Goal: Task Accomplishment & Management: Use online tool/utility

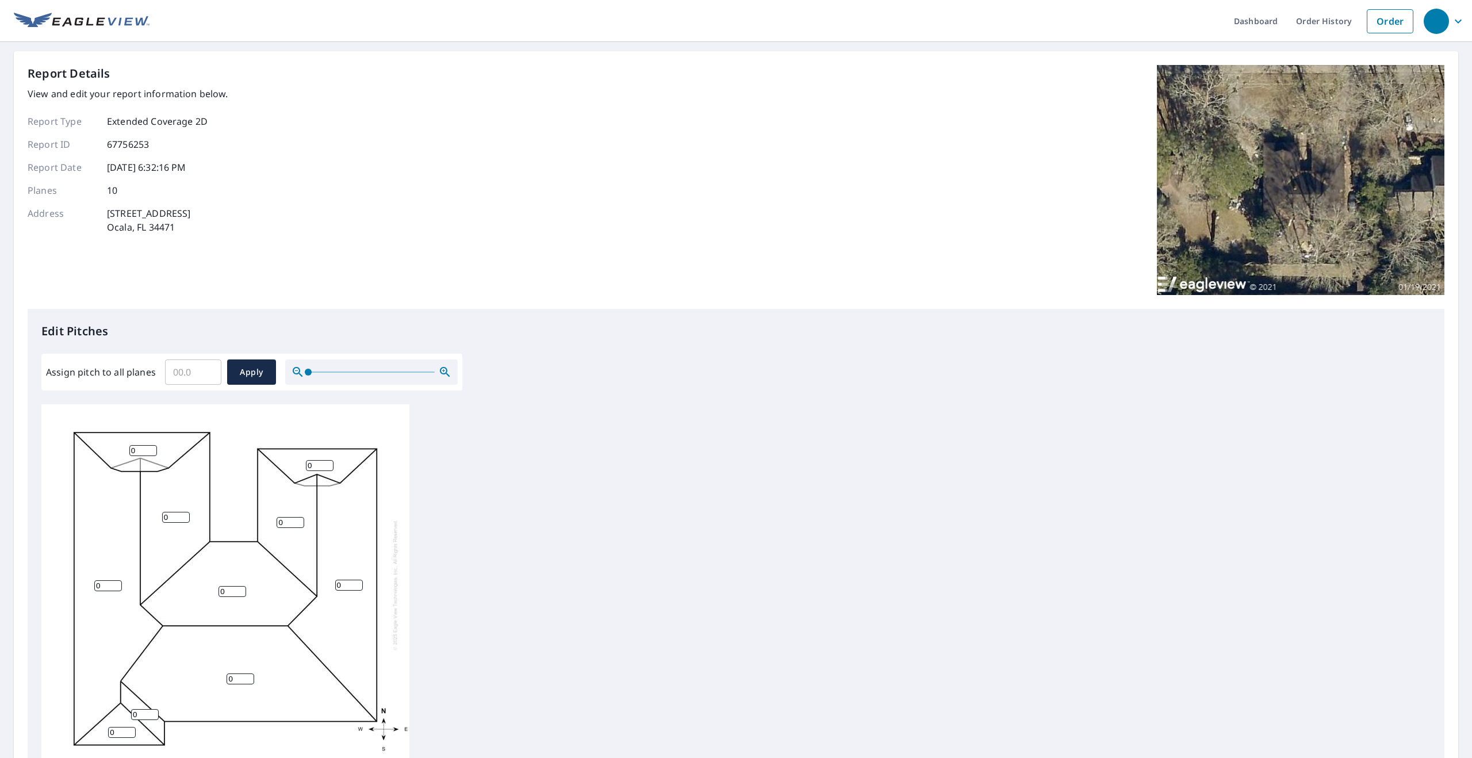
click at [179, 374] on input "Assign pitch to all planes" at bounding box center [193, 372] width 56 height 32
type input "6"
click at [262, 370] on span "Apply" at bounding box center [251, 372] width 30 height 14
type input "6"
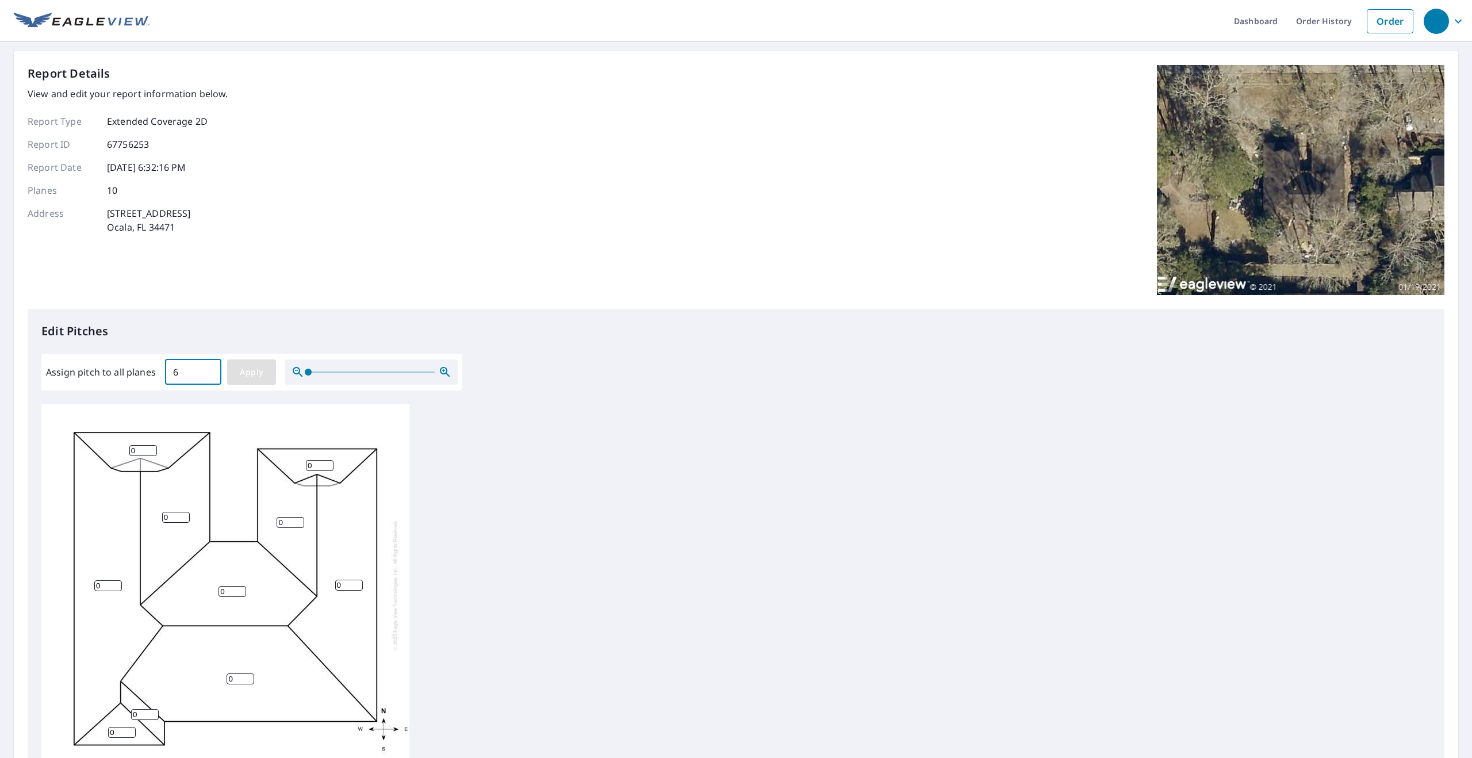
type input "6"
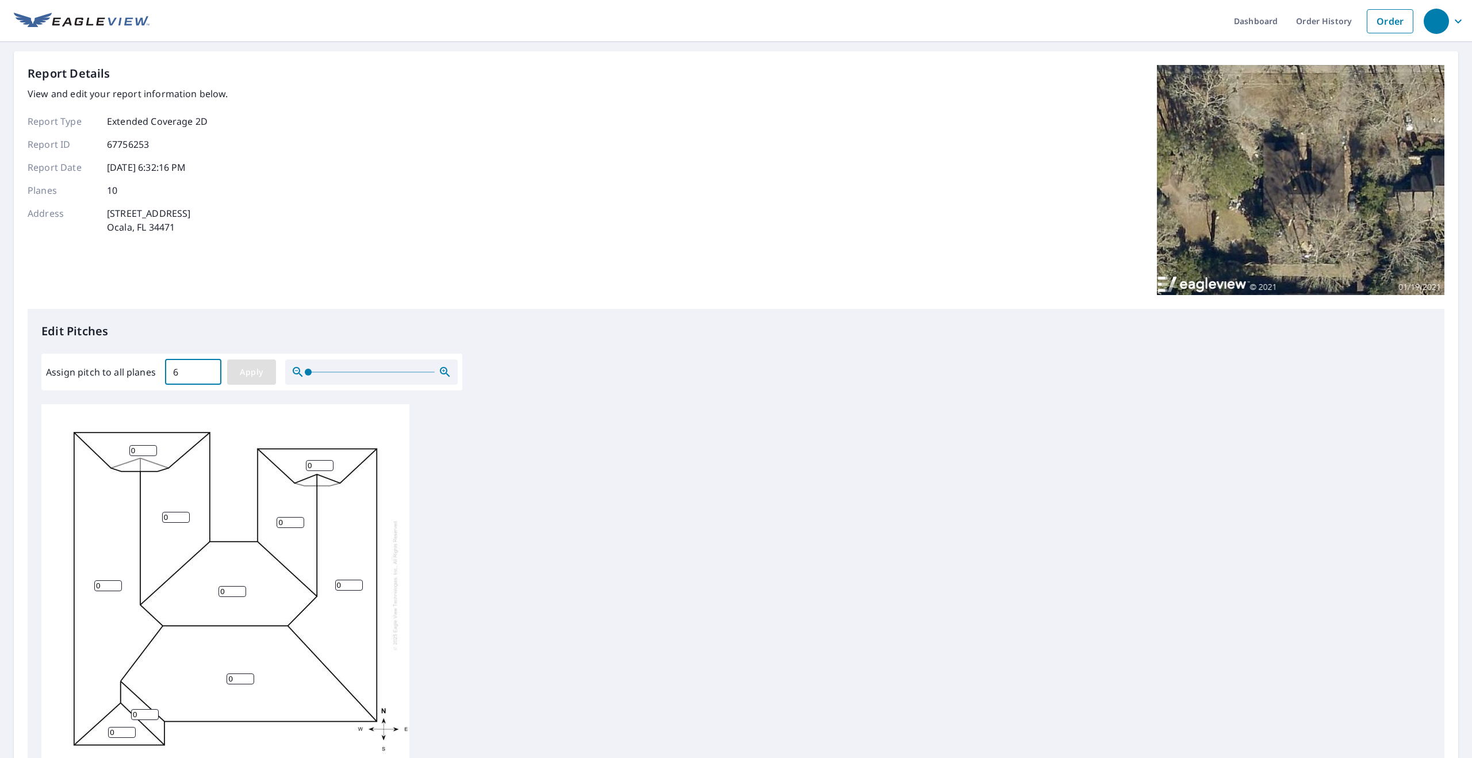
type input "6"
click at [247, 370] on span "Apply" at bounding box center [251, 372] width 30 height 14
click at [254, 375] on span "Apply" at bounding box center [251, 372] width 30 height 14
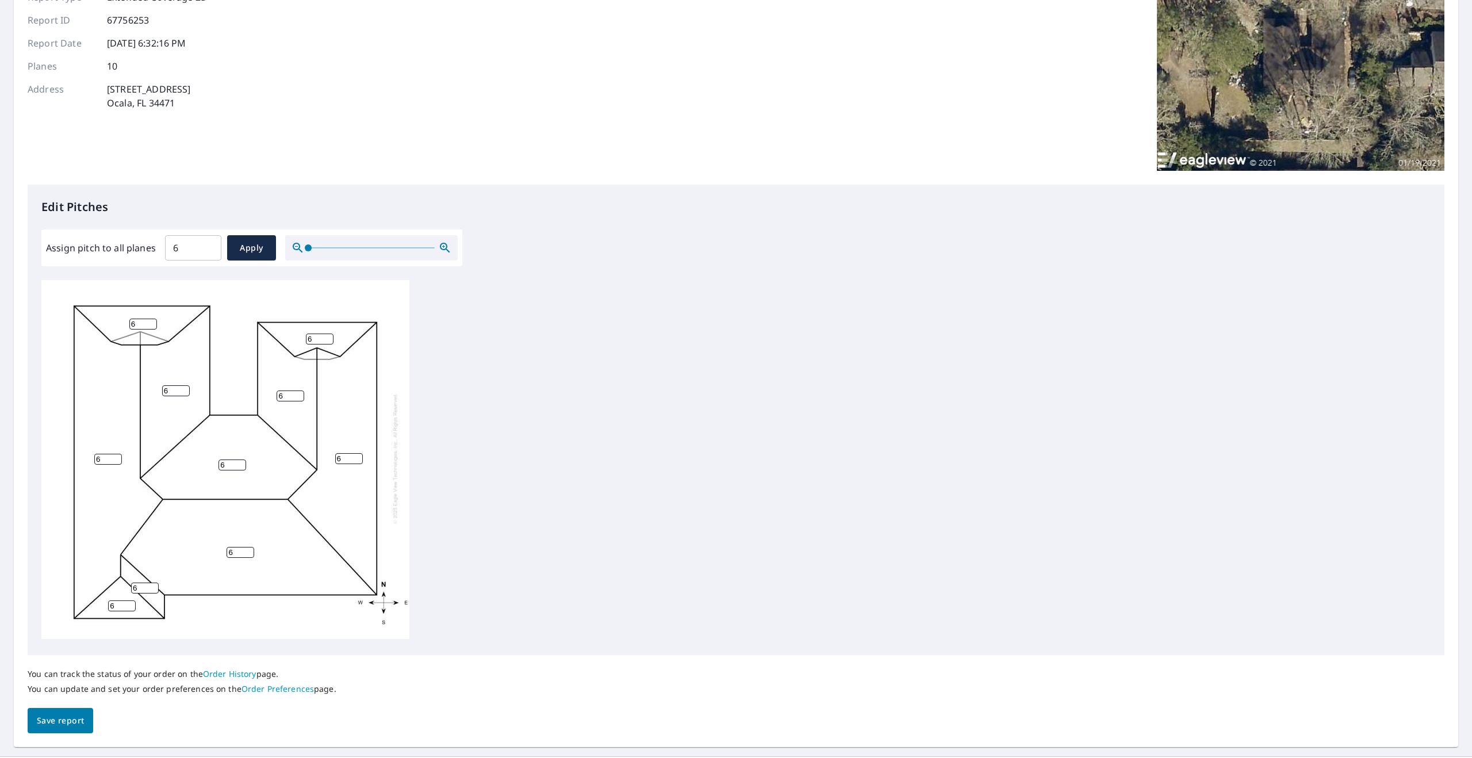
scroll to position [143, 0]
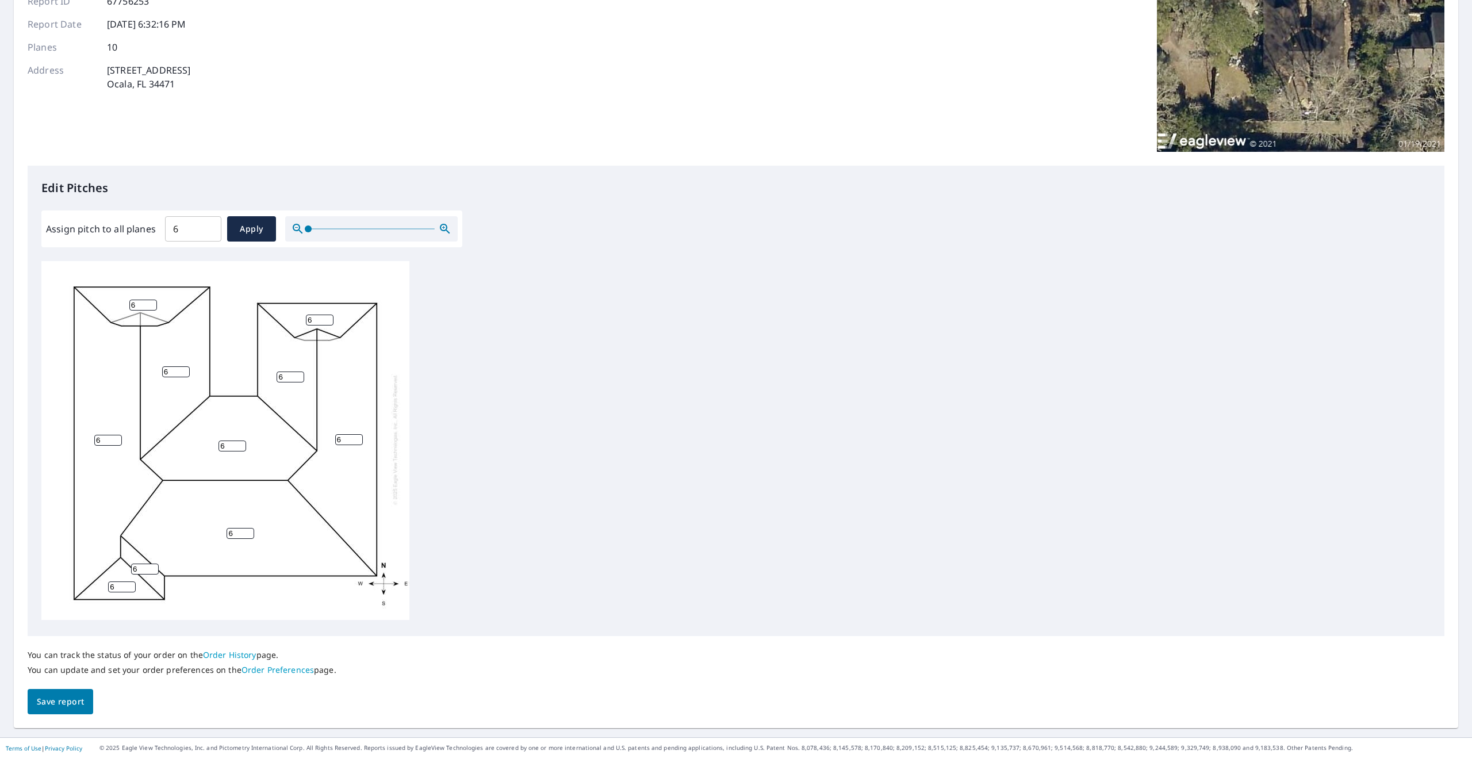
click at [64, 706] on span "Save report" at bounding box center [60, 701] width 47 height 14
click at [371, 268] on div "6 6 6 6 6 6 6 6 6 6" at bounding box center [225, 439] width 368 height 361
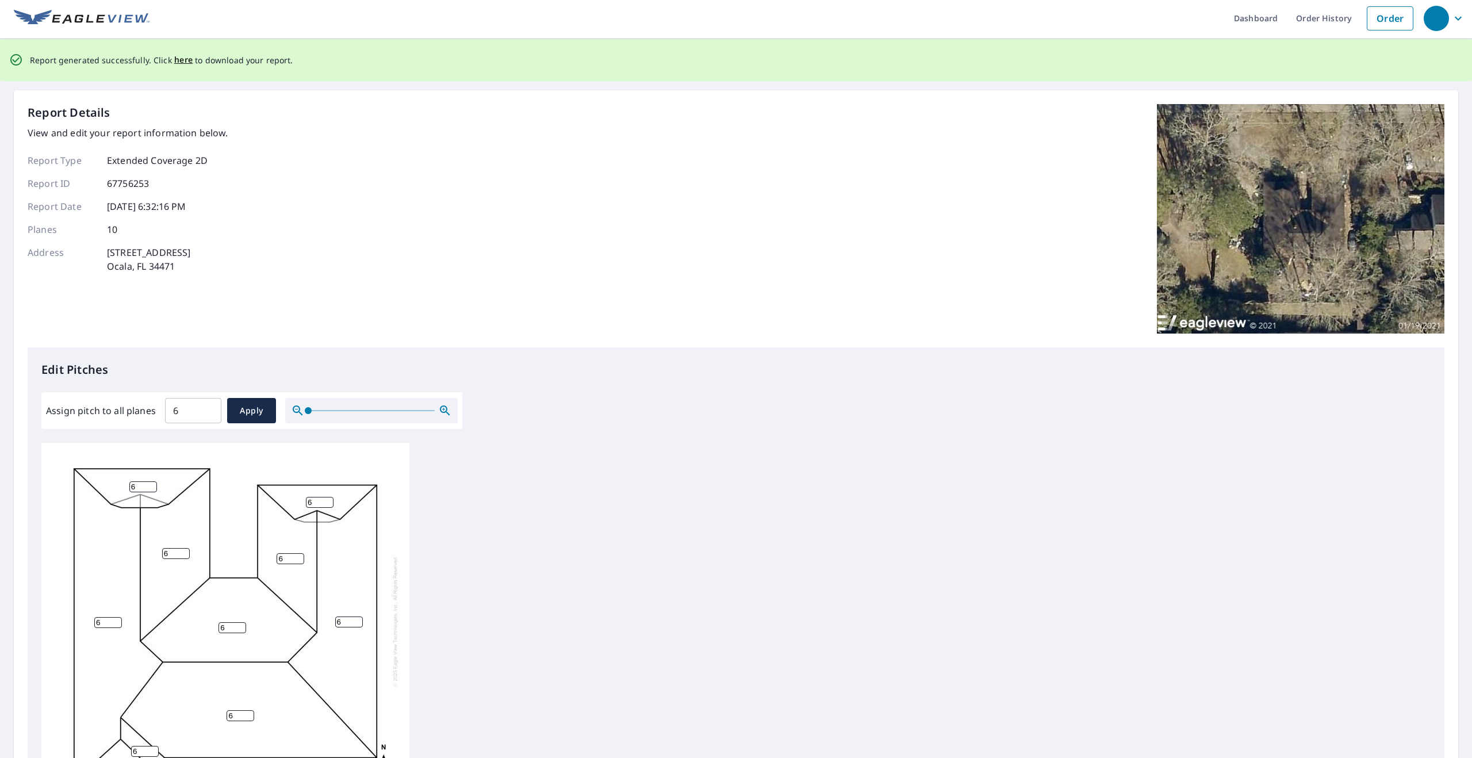
scroll to position [0, 0]
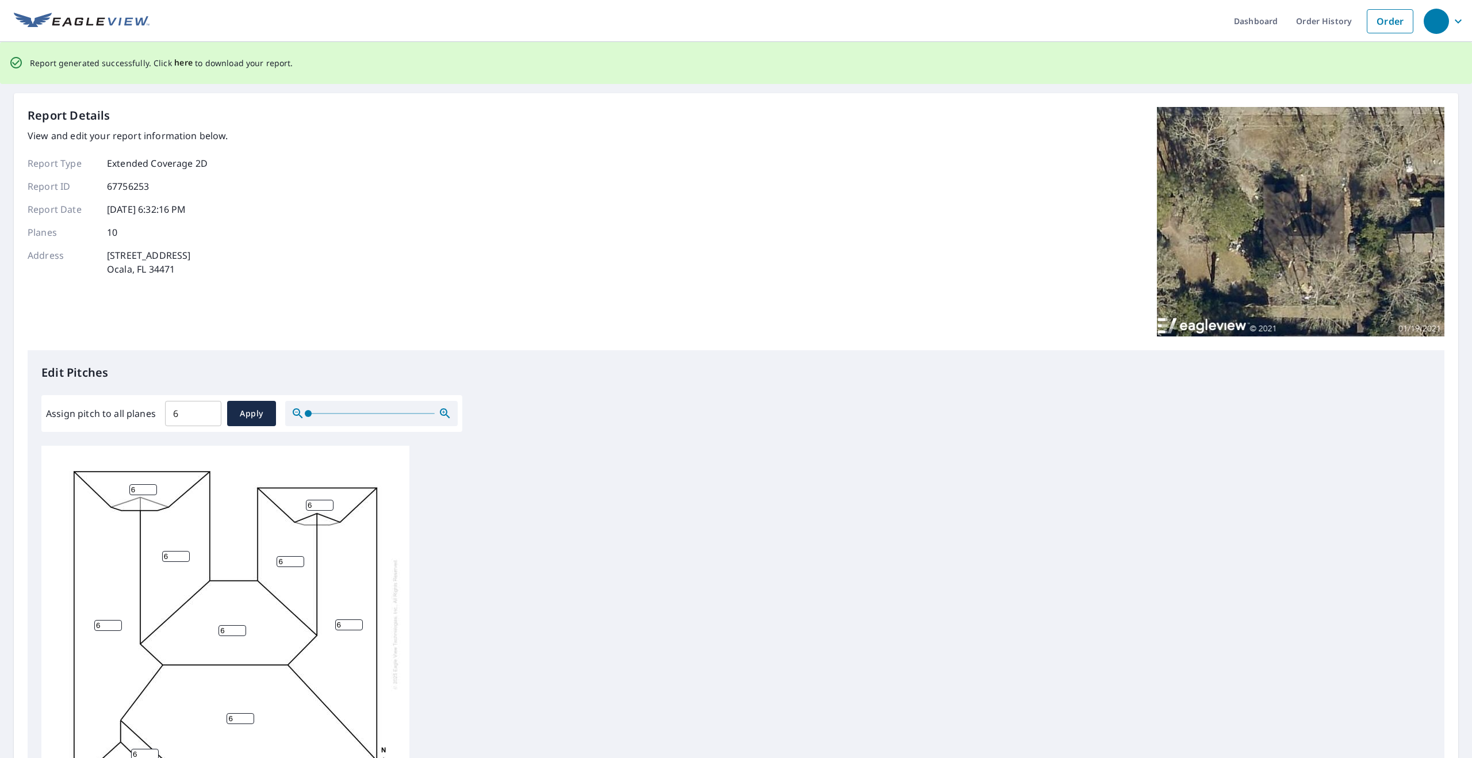
click at [184, 63] on span "here" at bounding box center [183, 63] width 19 height 14
